Goal: Information Seeking & Learning: Learn about a topic

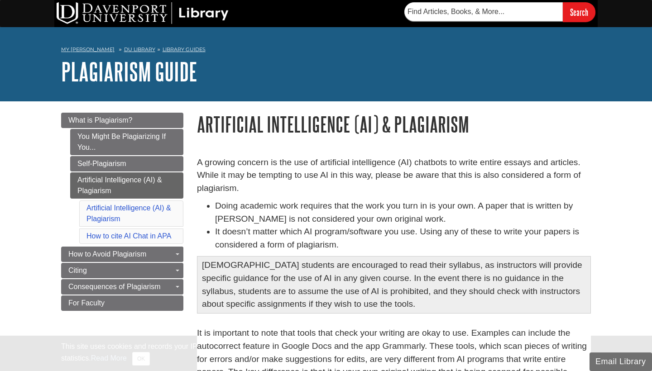
scroll to position [87, 0]
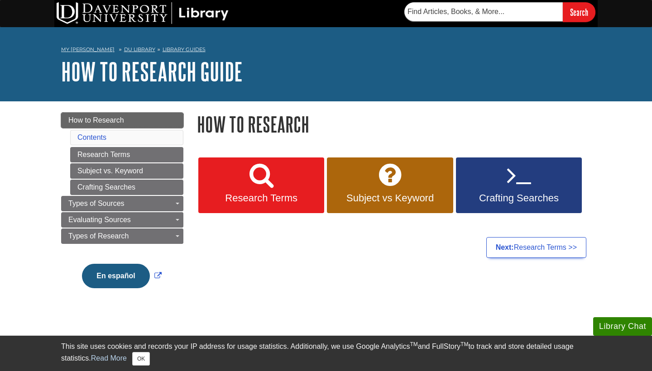
click at [124, 119] on link "How to Research" at bounding box center [122, 120] width 122 height 15
click at [252, 197] on span "Research Terms" at bounding box center [261, 198] width 112 height 12
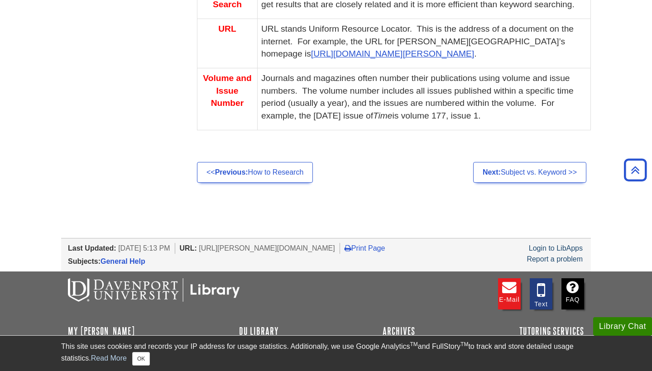
scroll to position [782, 0]
click at [536, 162] on link "Next: Subject vs. Keyword >>" at bounding box center [529, 172] width 113 height 21
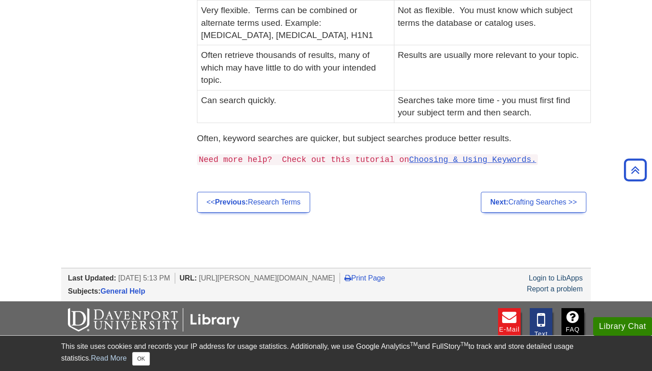
scroll to position [319, 0]
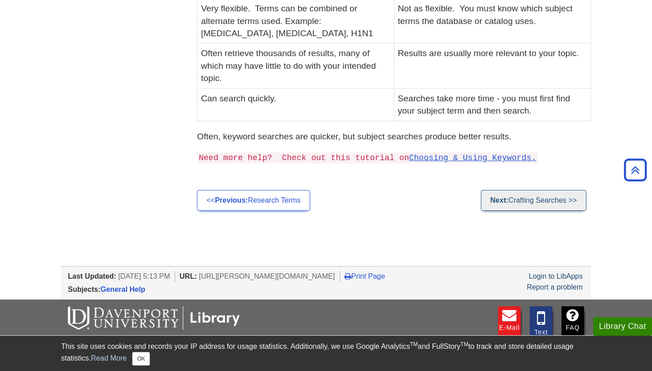
click at [519, 190] on link "Next: Crafting Searches >>" at bounding box center [534, 200] width 106 height 21
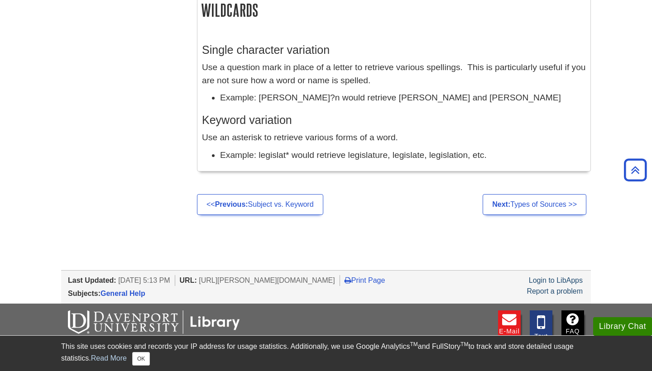
scroll to position [876, 0]
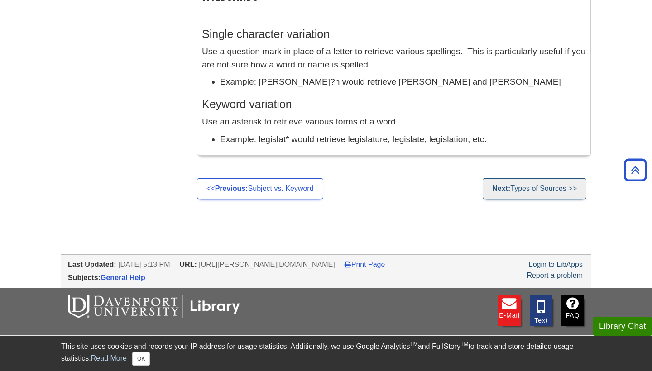
click at [534, 185] on link "Next: Types of Sources >>" at bounding box center [535, 188] width 104 height 21
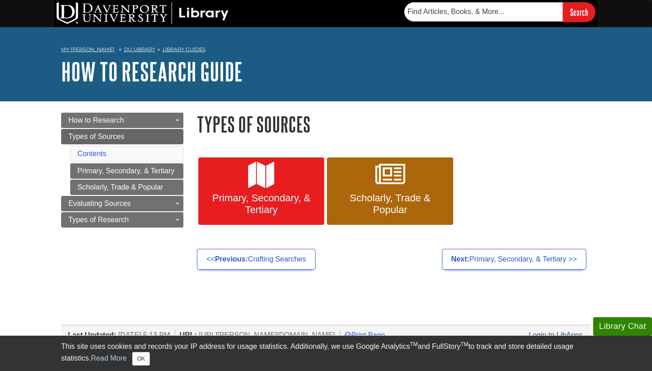
click at [241, 197] on span "Primary, Secondary, & Tertiary" at bounding box center [261, 204] width 112 height 24
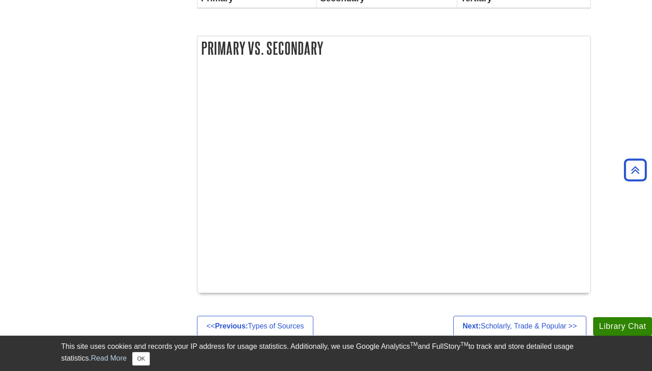
scroll to position [434, 0]
click at [414, 316] on ul "<< Previous: Types of Sources Next: Scholarly, Trade & Popular >>" at bounding box center [394, 326] width 394 height 21
click at [530, 316] on link "Next: Scholarly, Trade & Popular >>" at bounding box center [519, 326] width 133 height 21
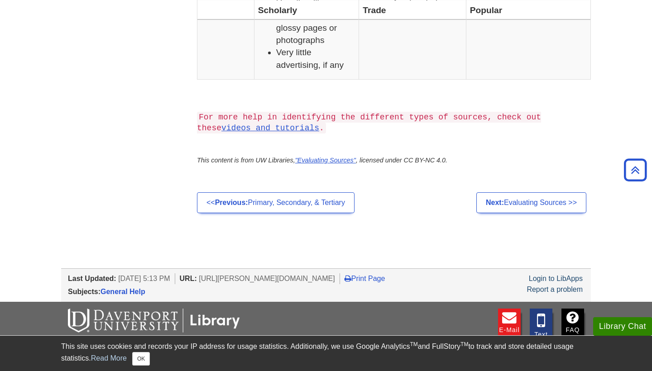
scroll to position [875, 0]
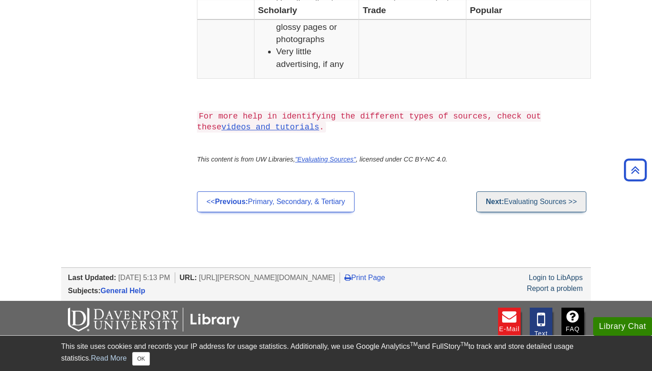
click at [523, 212] on link "Next: Evaluating Sources >>" at bounding box center [531, 202] width 110 height 21
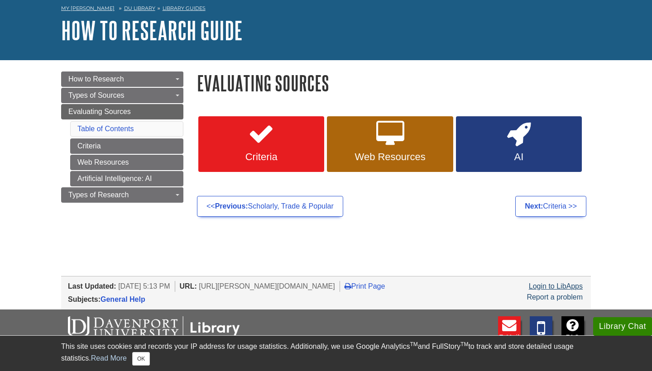
scroll to position [40, 0]
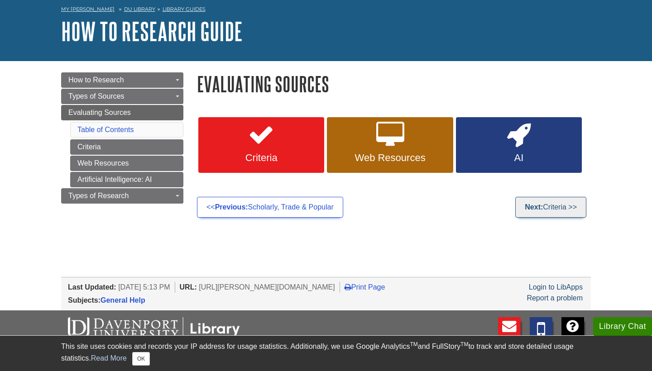
click at [548, 206] on link "Next: Criteria >>" at bounding box center [550, 207] width 71 height 21
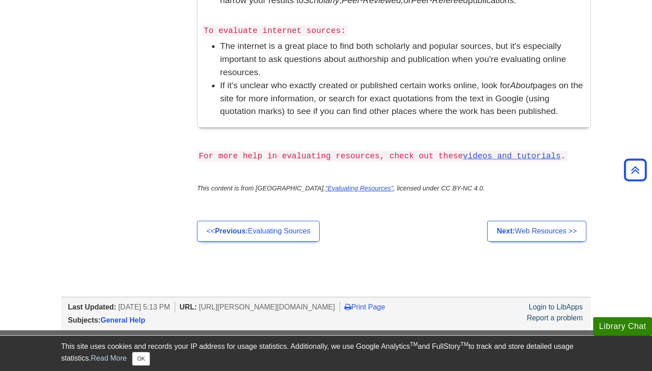
scroll to position [752, 0]
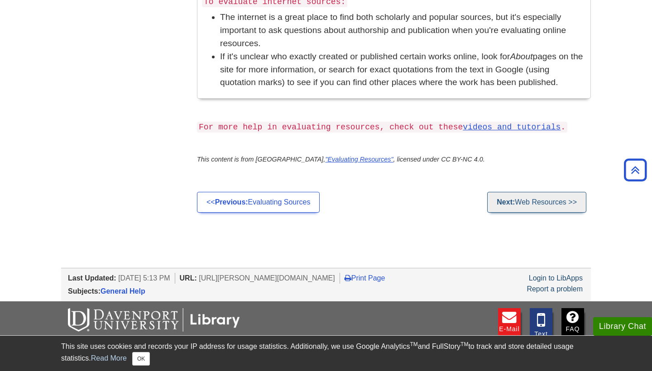
click at [520, 192] on link "Next: Web Resources >>" at bounding box center [536, 202] width 99 height 21
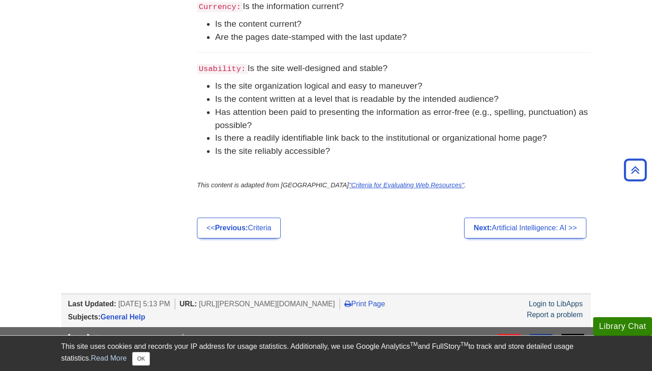
scroll to position [559, 0]
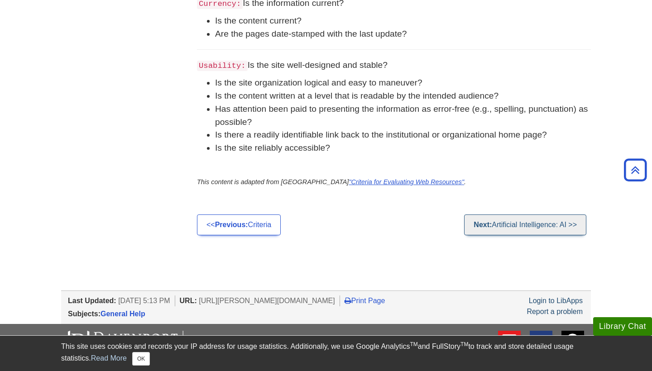
click at [497, 222] on link "Next: Artificial Intelligence: AI >>" at bounding box center [525, 225] width 122 height 21
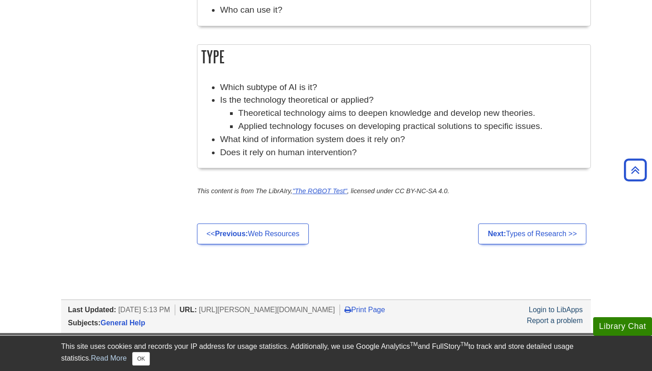
scroll to position [844, 0]
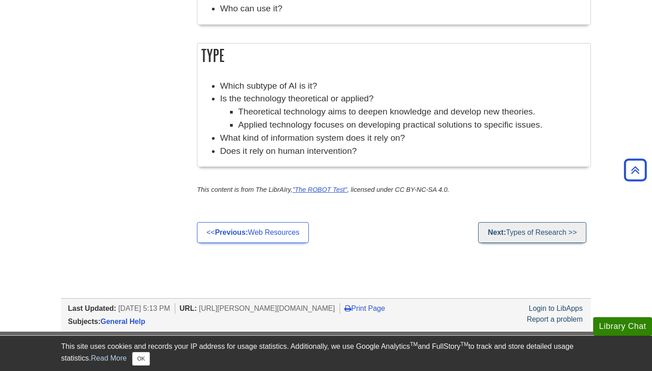
click at [534, 222] on link "Next: Types of Research >>" at bounding box center [532, 232] width 108 height 21
